Goal: Task Accomplishment & Management: Manage account settings

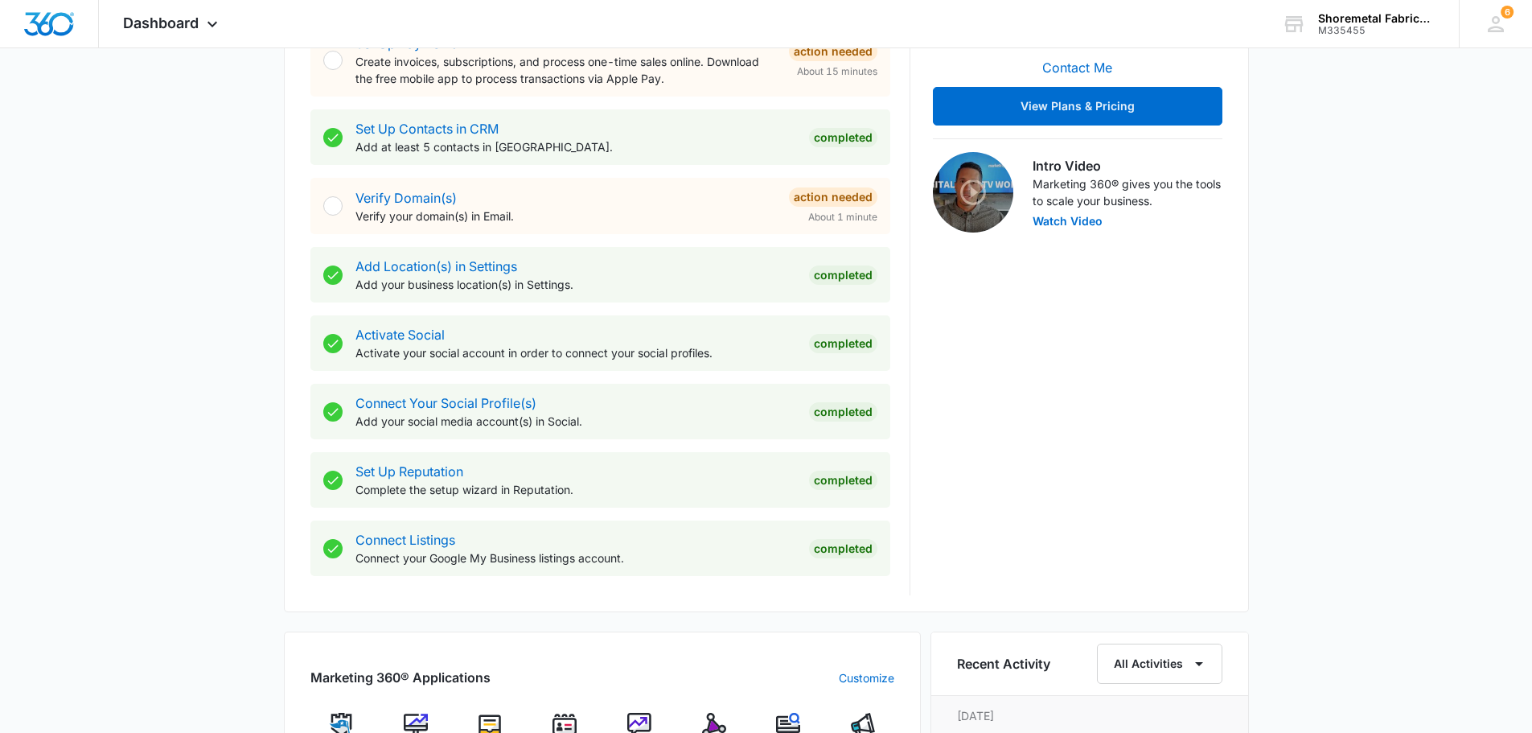
scroll to position [419, 0]
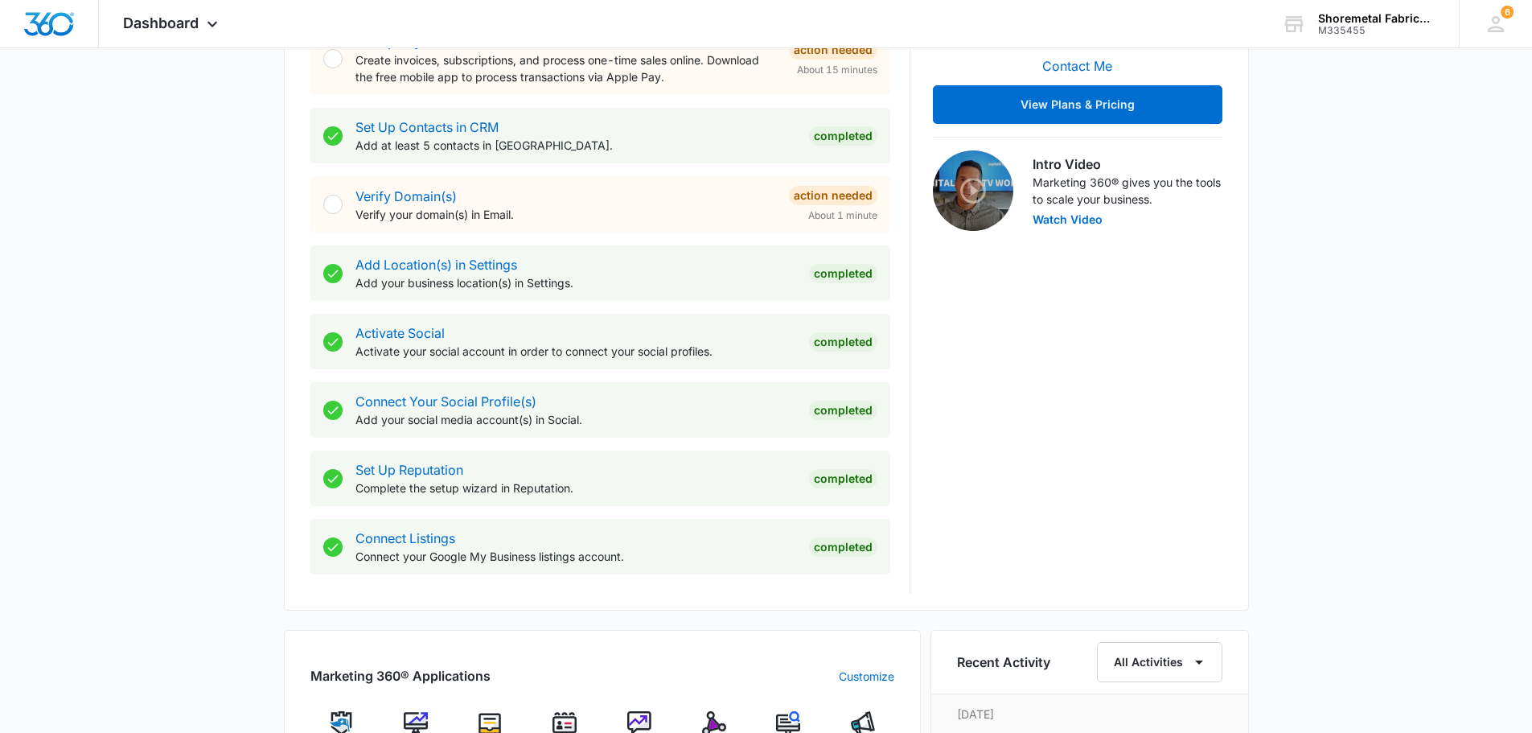
click at [335, 207] on div at bounding box center [332, 204] width 19 height 19
click at [401, 201] on link "Verify Domain(s)" at bounding box center [406, 196] width 101 height 16
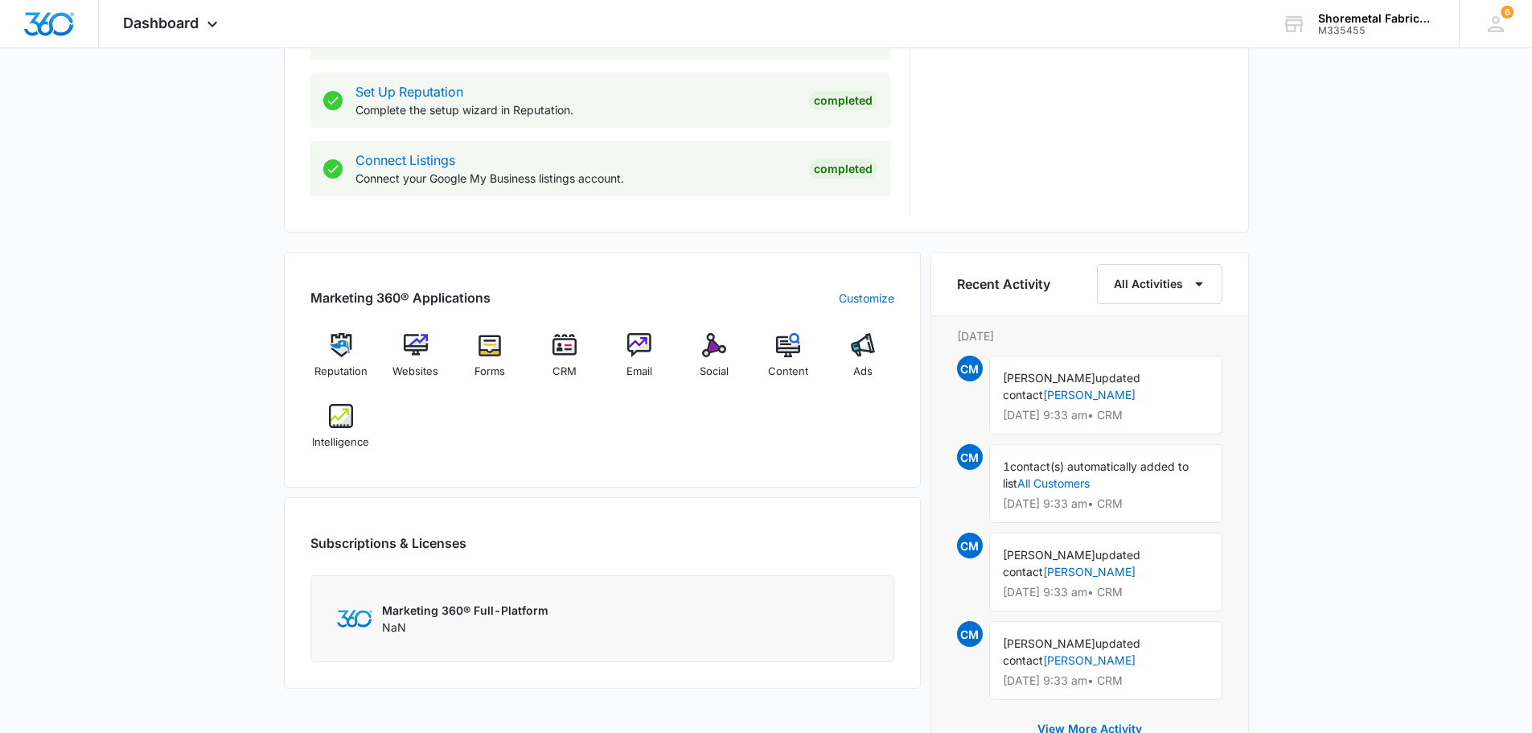
scroll to position [804, 0]
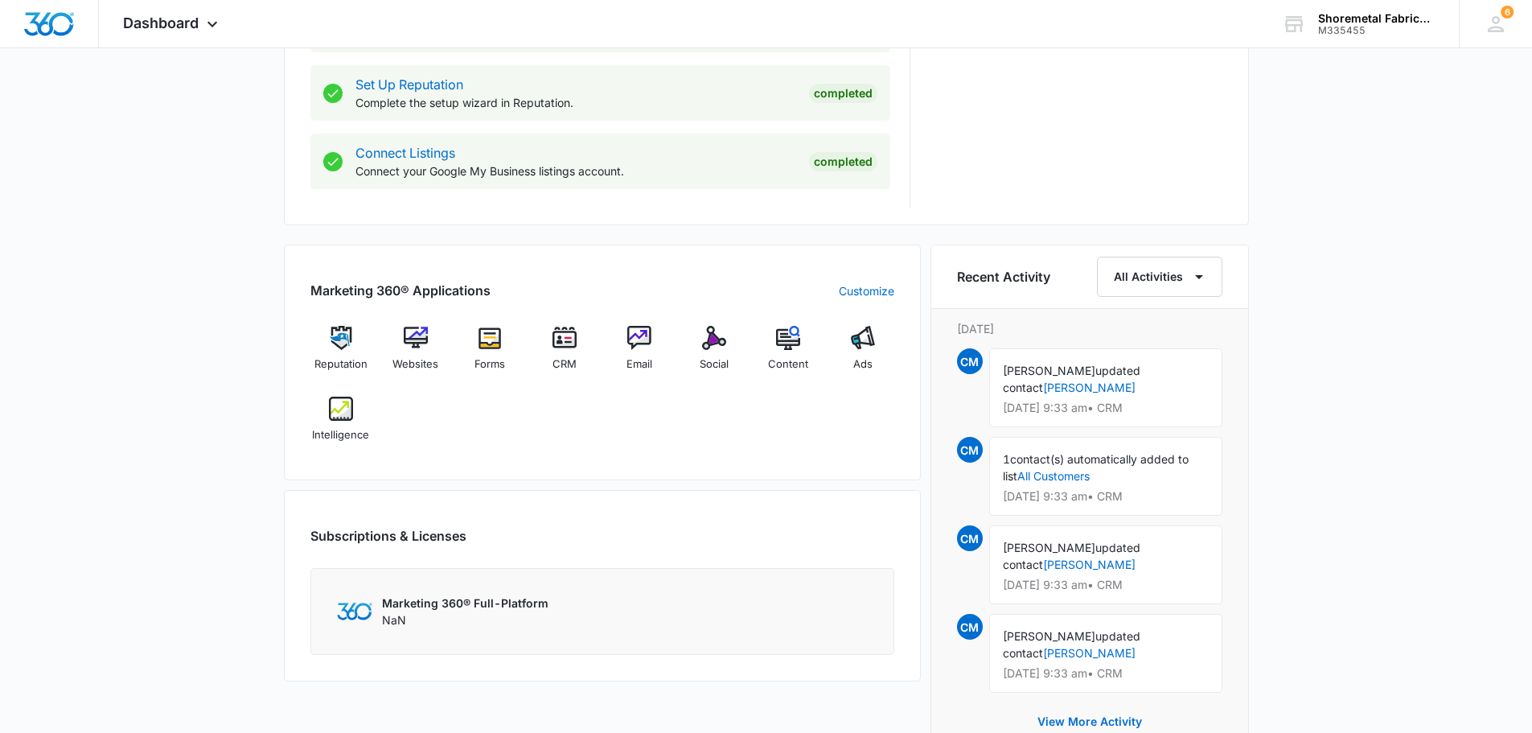
click at [422, 605] on p "Marketing 360® Full-Platform" at bounding box center [465, 602] width 167 height 17
click at [347, 605] on img at bounding box center [354, 610] width 35 height 17
click at [548, 339] on div "CRM" at bounding box center [565, 354] width 62 height 57
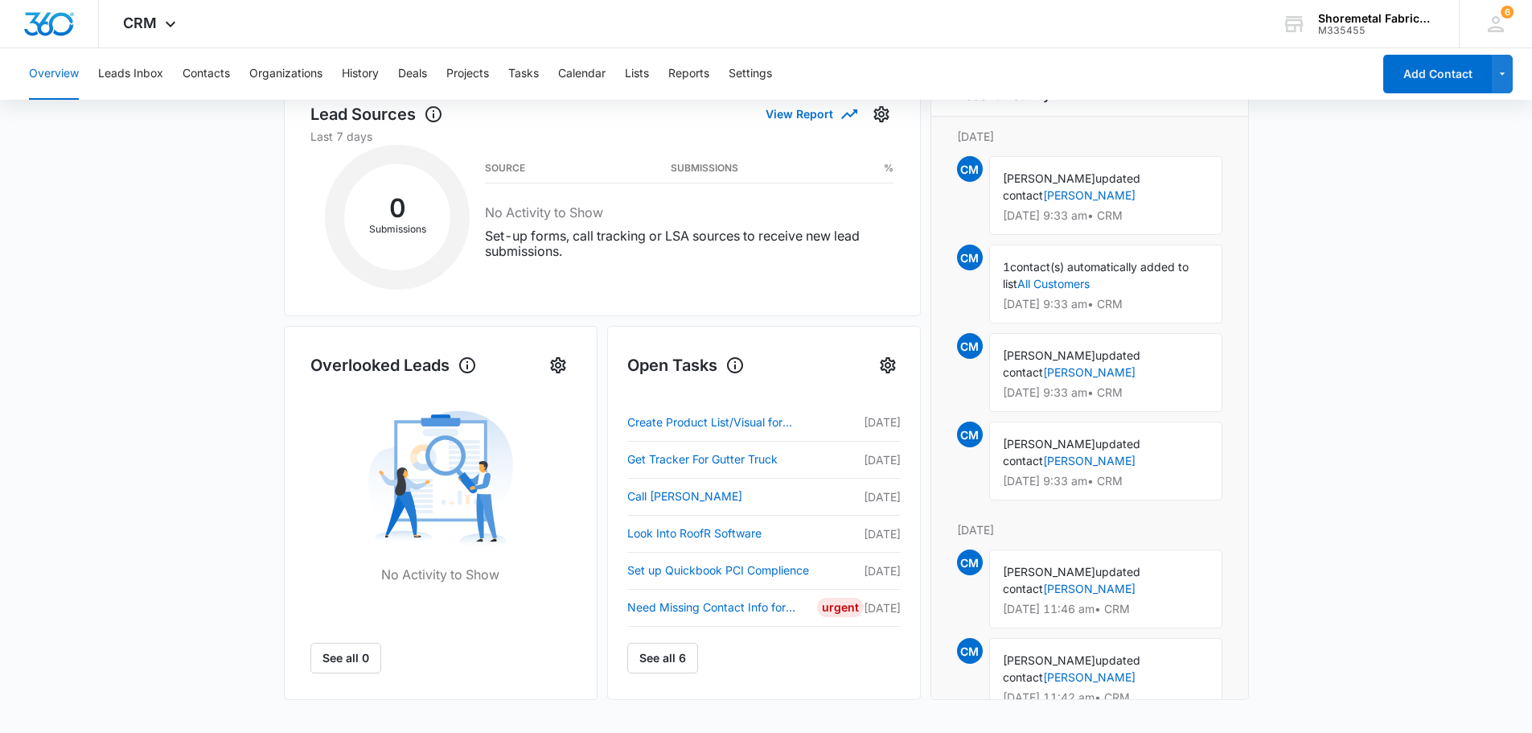
scroll to position [322, 0]
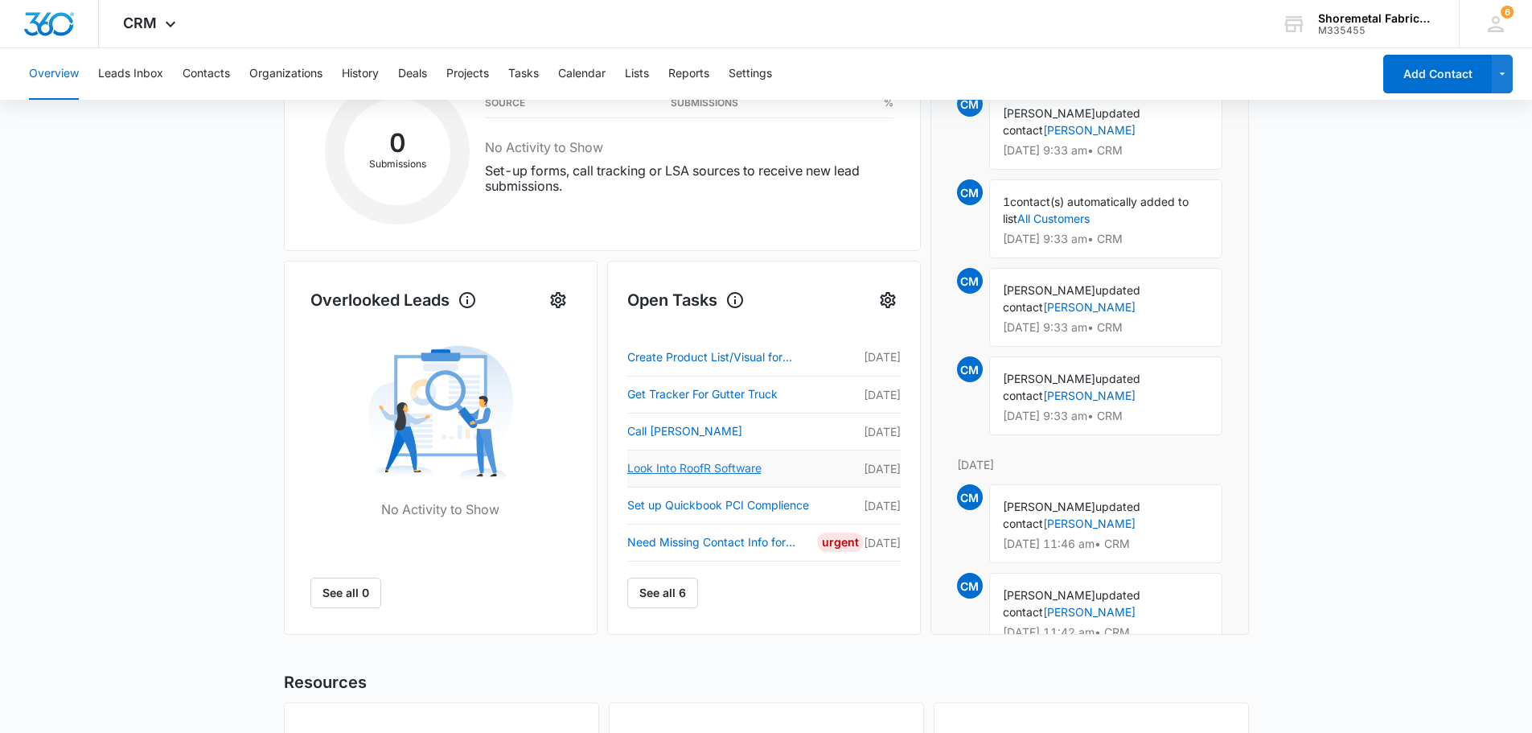
click at [728, 466] on link "Look Into RoofR Software" at bounding box center [722, 467] width 190 height 19
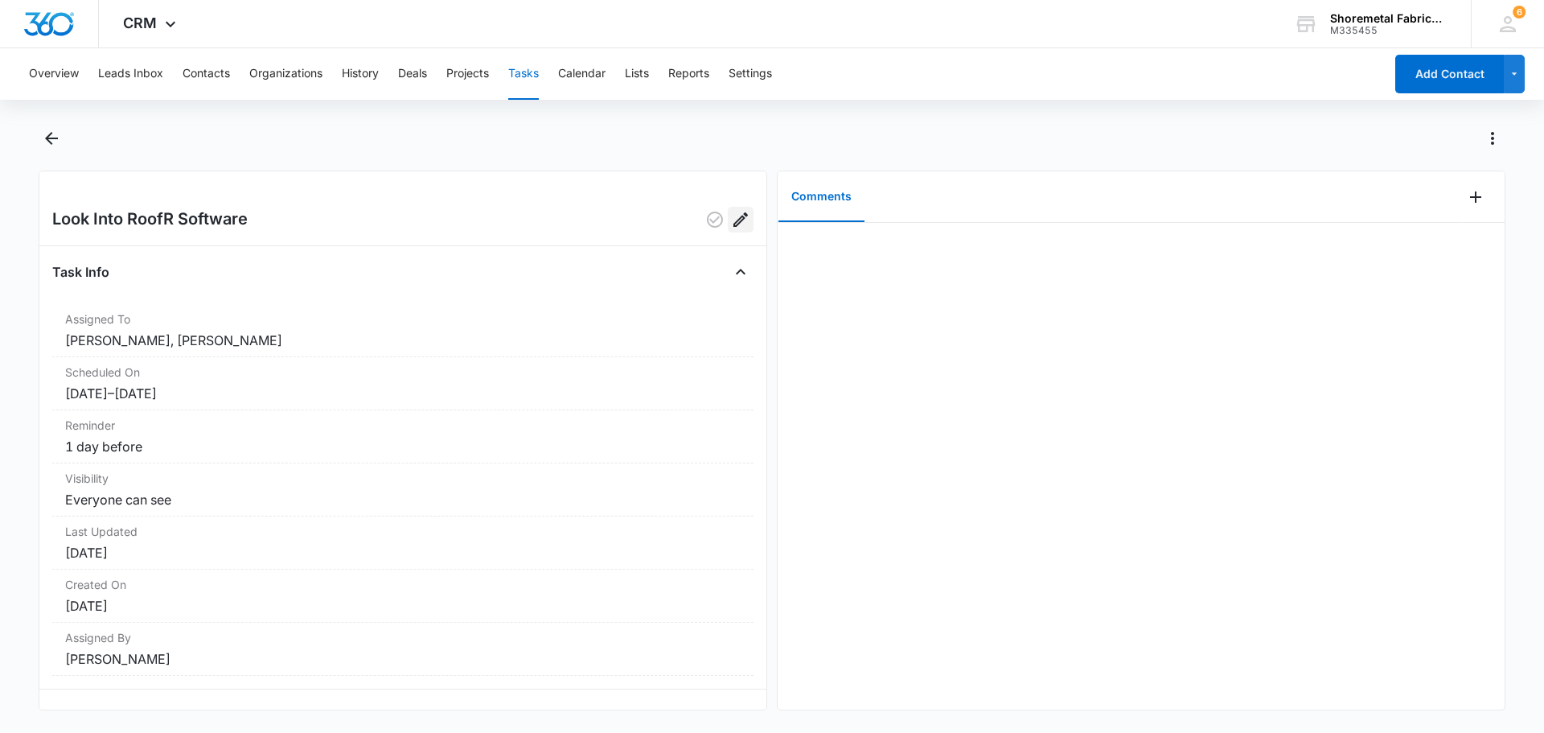
click at [734, 217] on icon "Edit" at bounding box center [741, 219] width 14 height 14
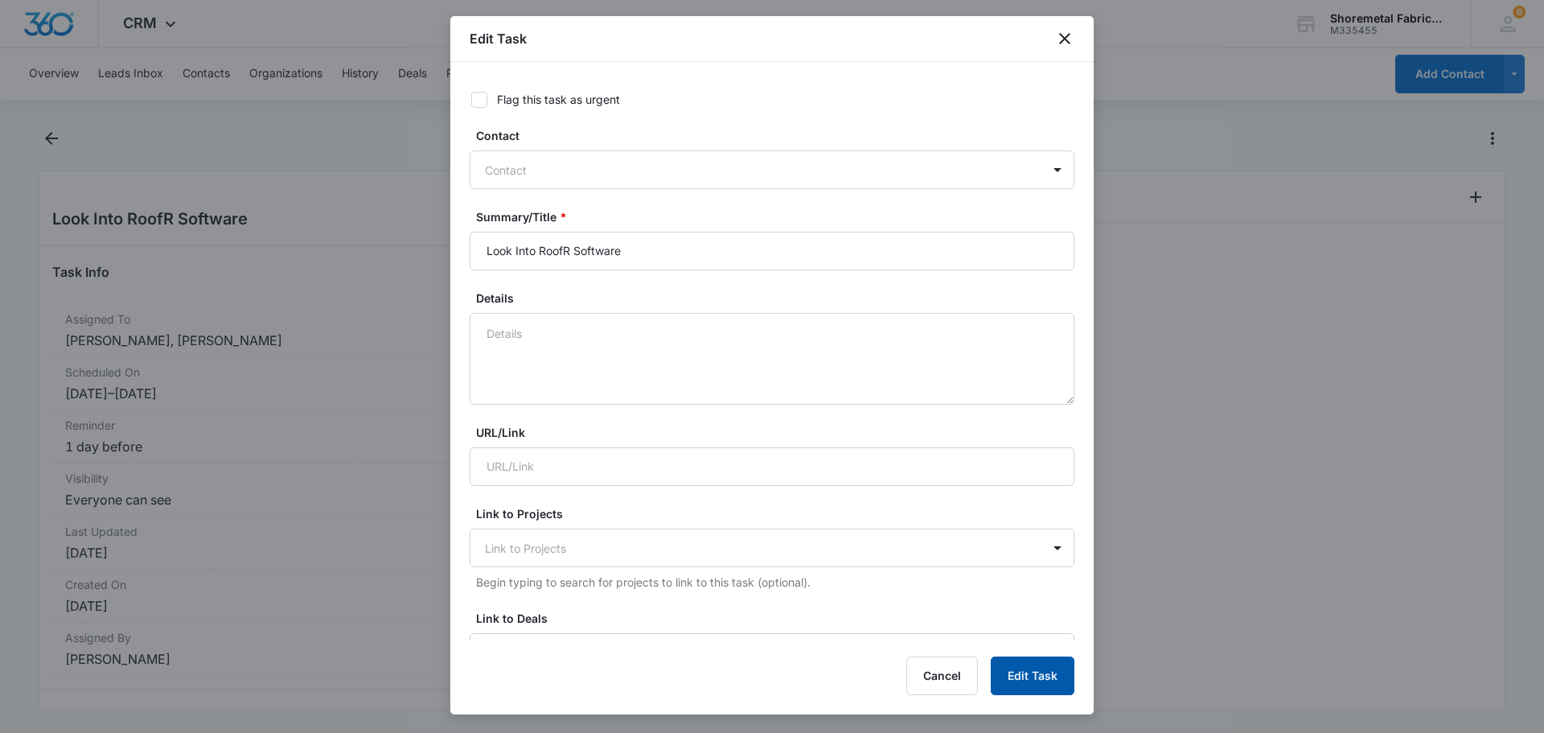
click at [1046, 669] on button "Edit Task" at bounding box center [1033, 675] width 84 height 39
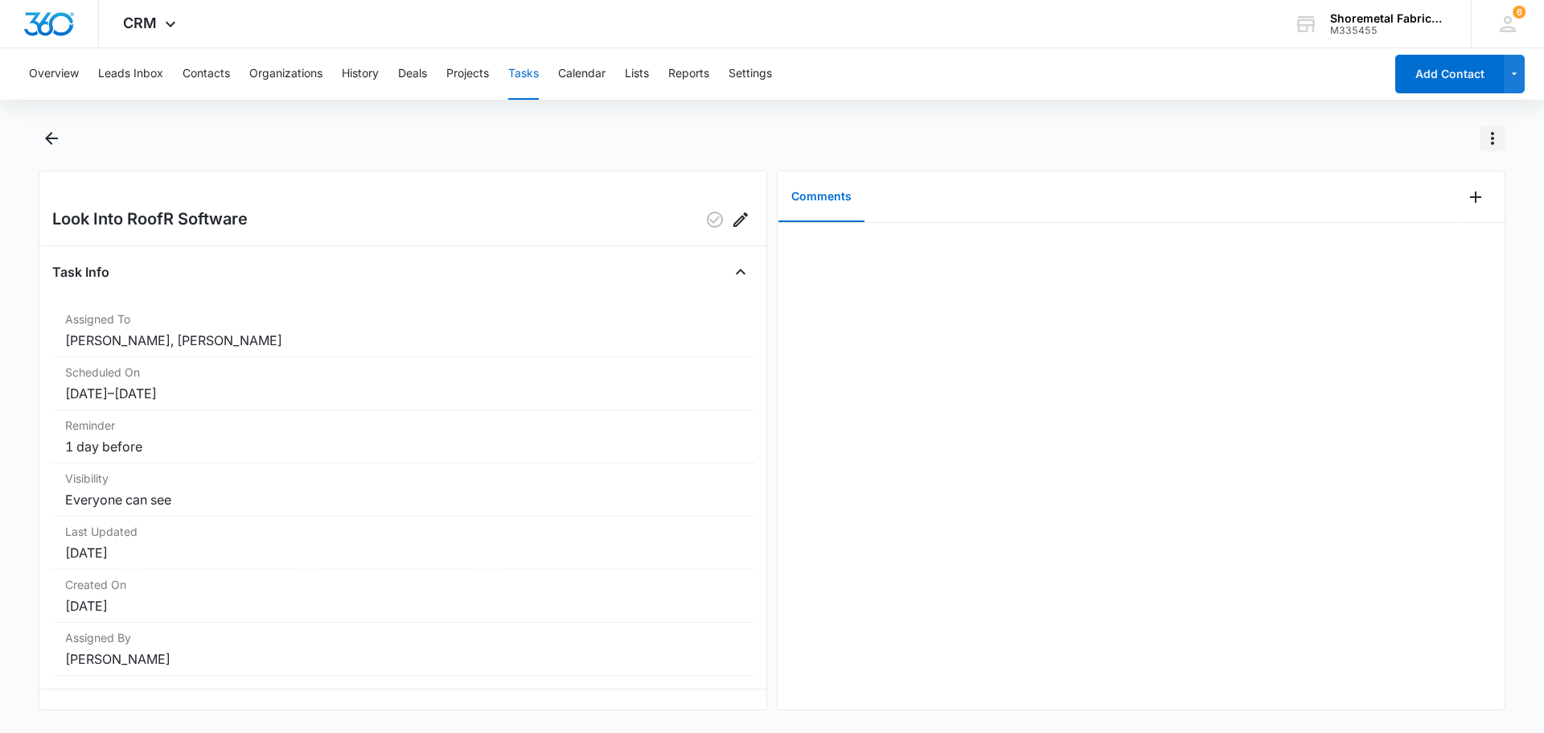
click at [1489, 142] on icon "Actions" at bounding box center [1492, 138] width 19 height 19
click at [1432, 208] on div "Mark Complete" at bounding box center [1425, 207] width 82 height 11
click at [52, 135] on icon "Back" at bounding box center [51, 138] width 19 height 19
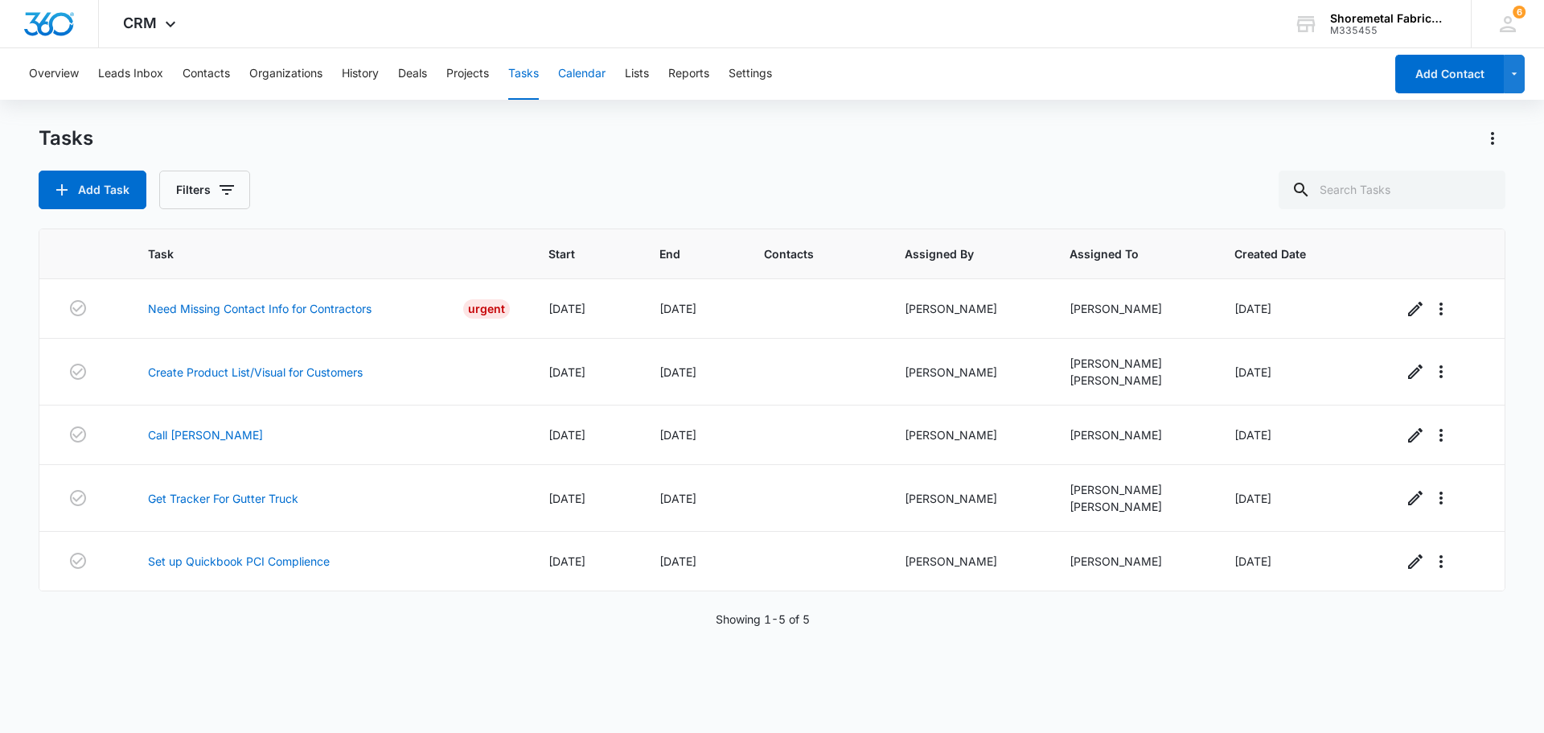
click at [578, 76] on button "Calendar" at bounding box center [581, 73] width 47 height 51
